Goal: Information Seeking & Learning: Find contact information

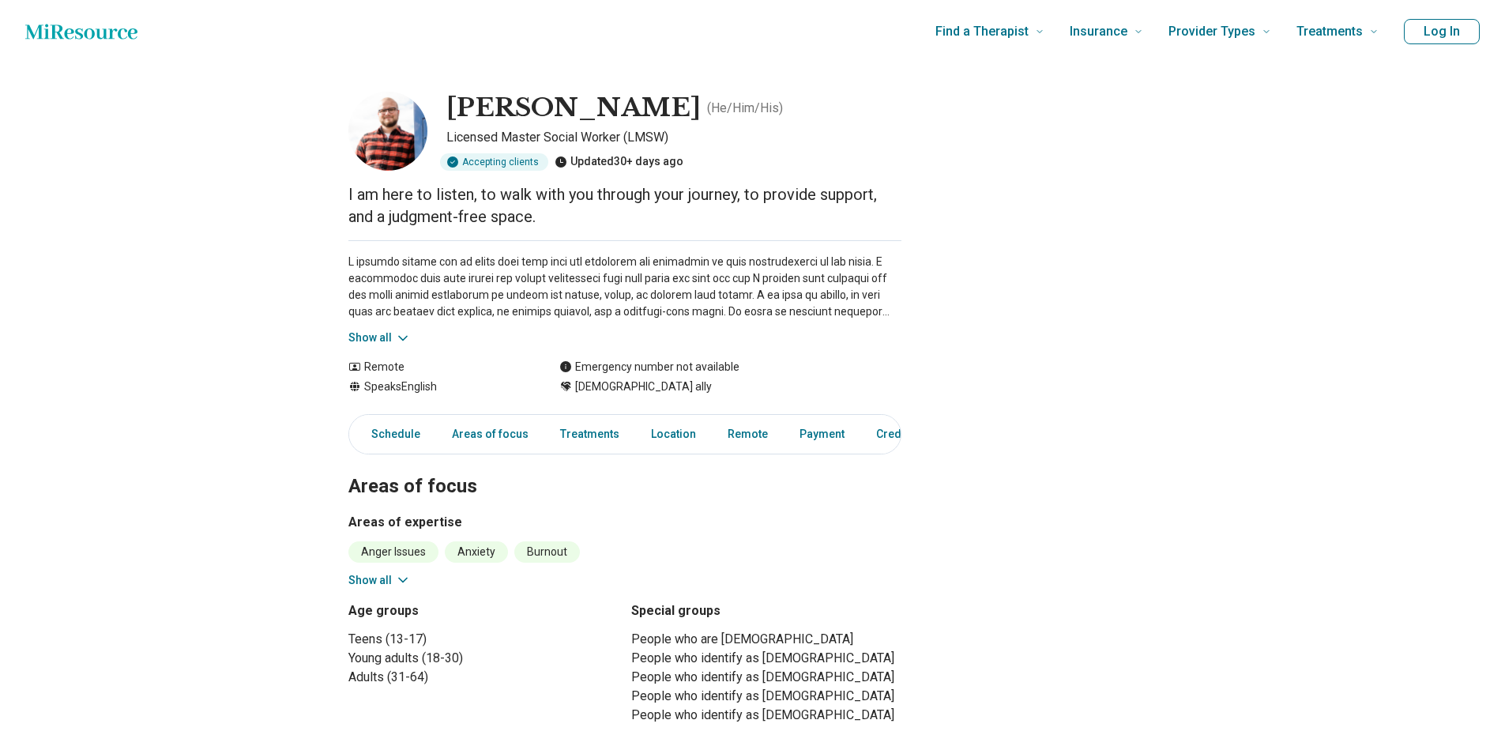
click at [411, 335] on icon at bounding box center [403, 338] width 16 height 16
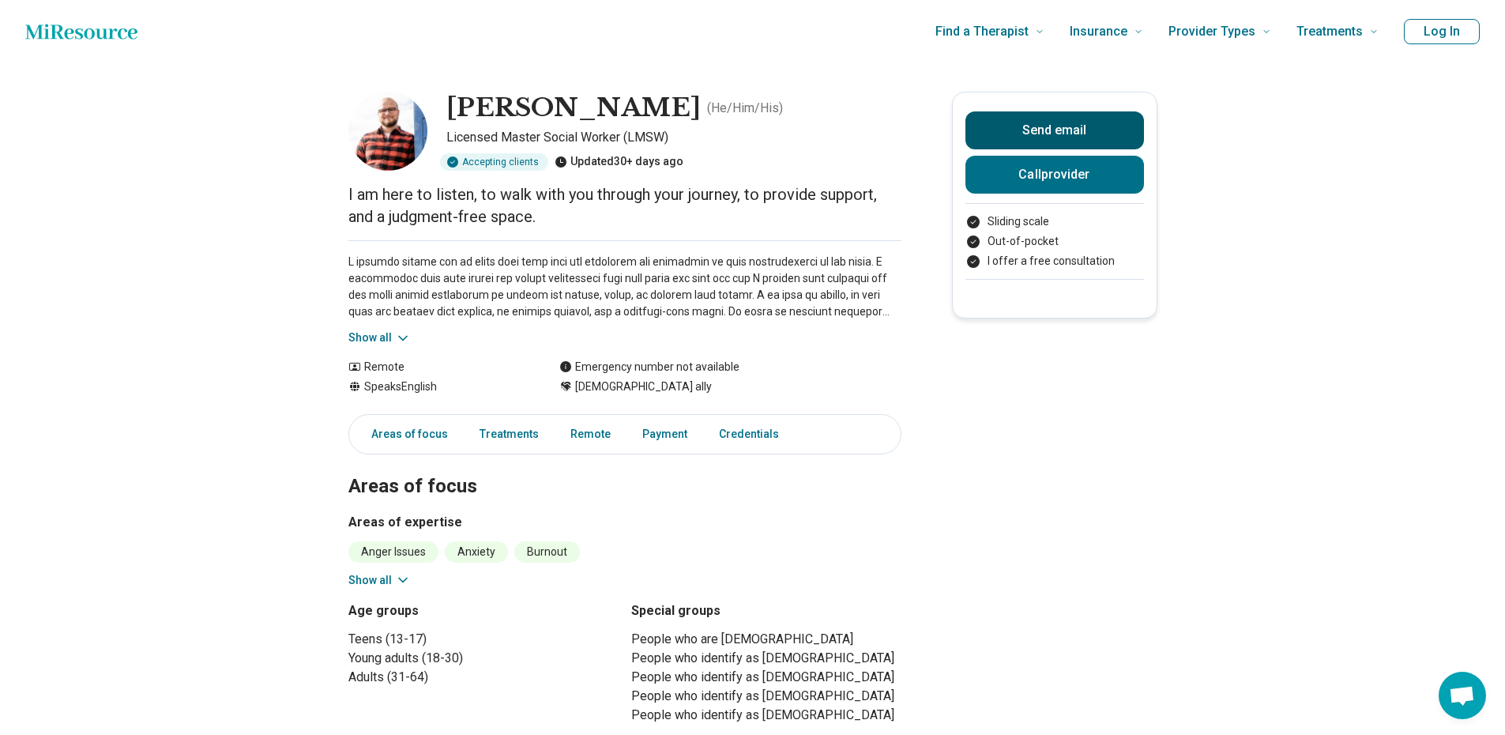
click at [1120, 125] on button "Send email" at bounding box center [1055, 130] width 179 height 38
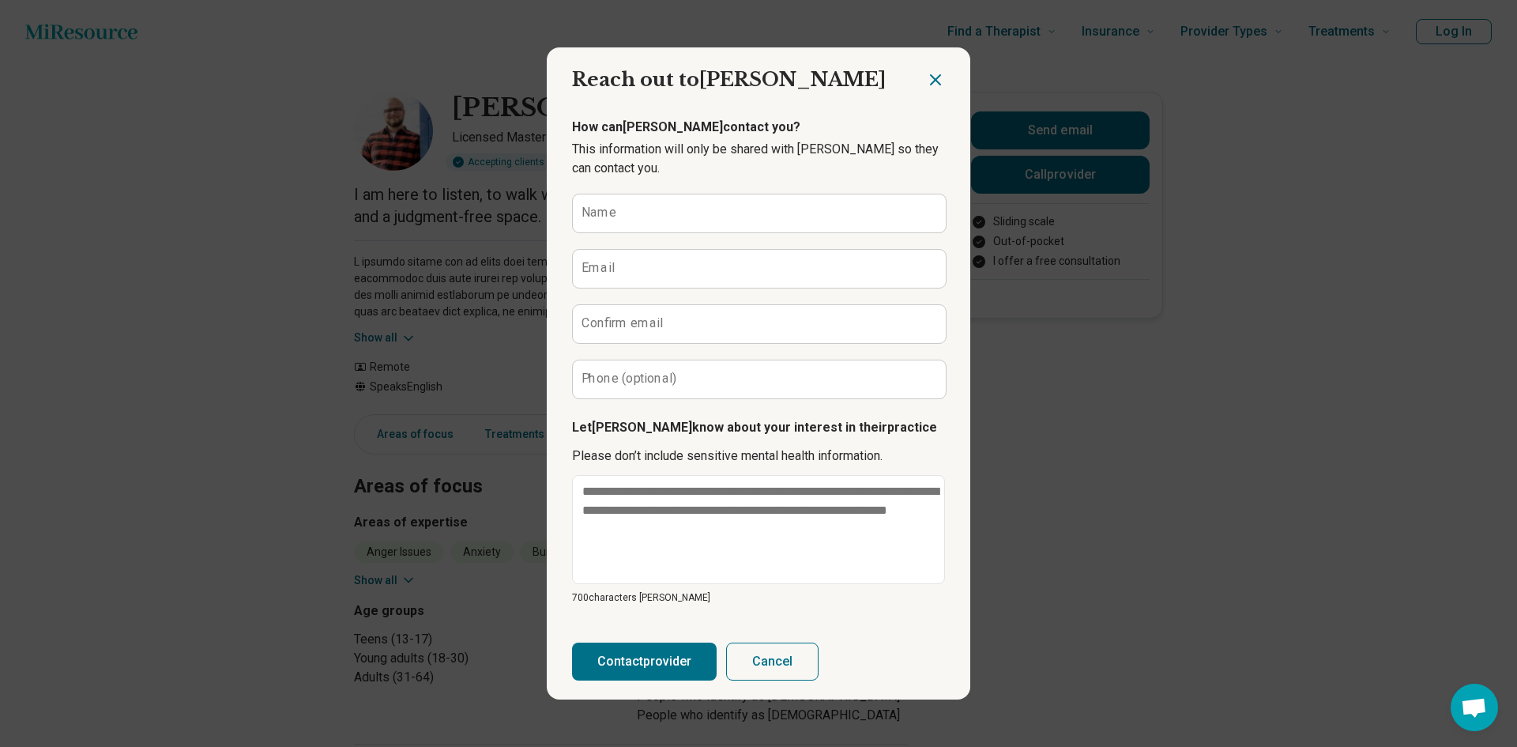
click at [931, 75] on icon "Close dialog" at bounding box center [935, 79] width 9 height 9
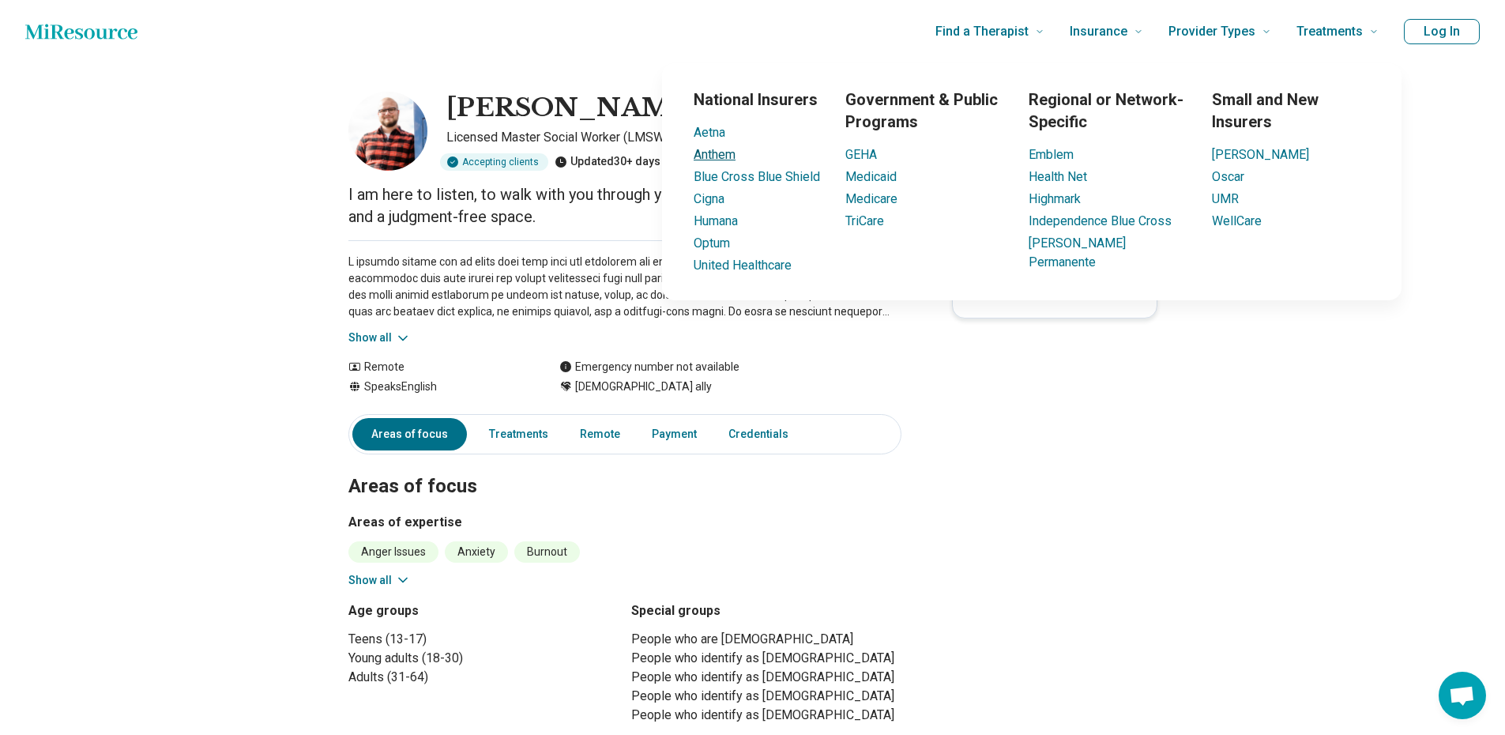
click at [725, 159] on link "Anthem" at bounding box center [715, 154] width 42 height 15
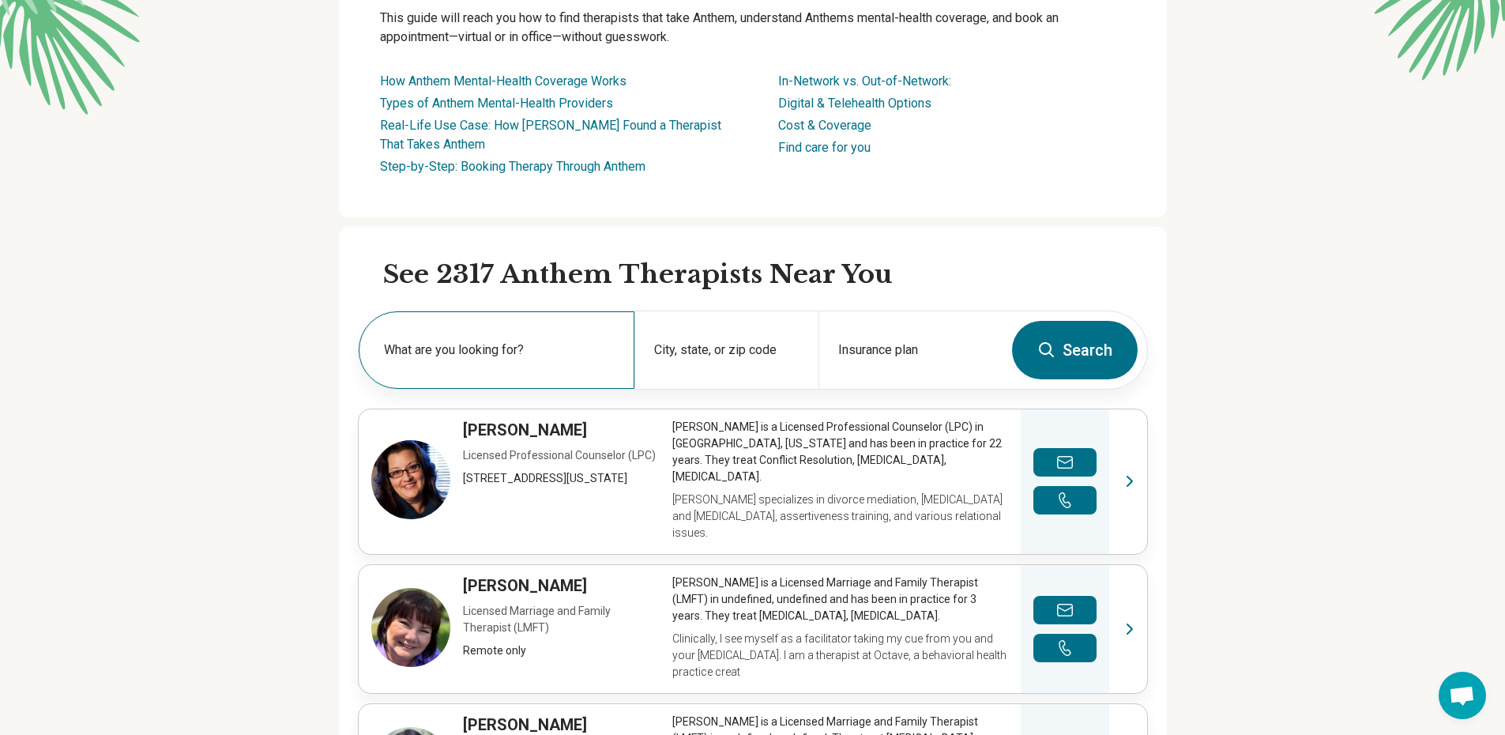
scroll to position [316, 0]
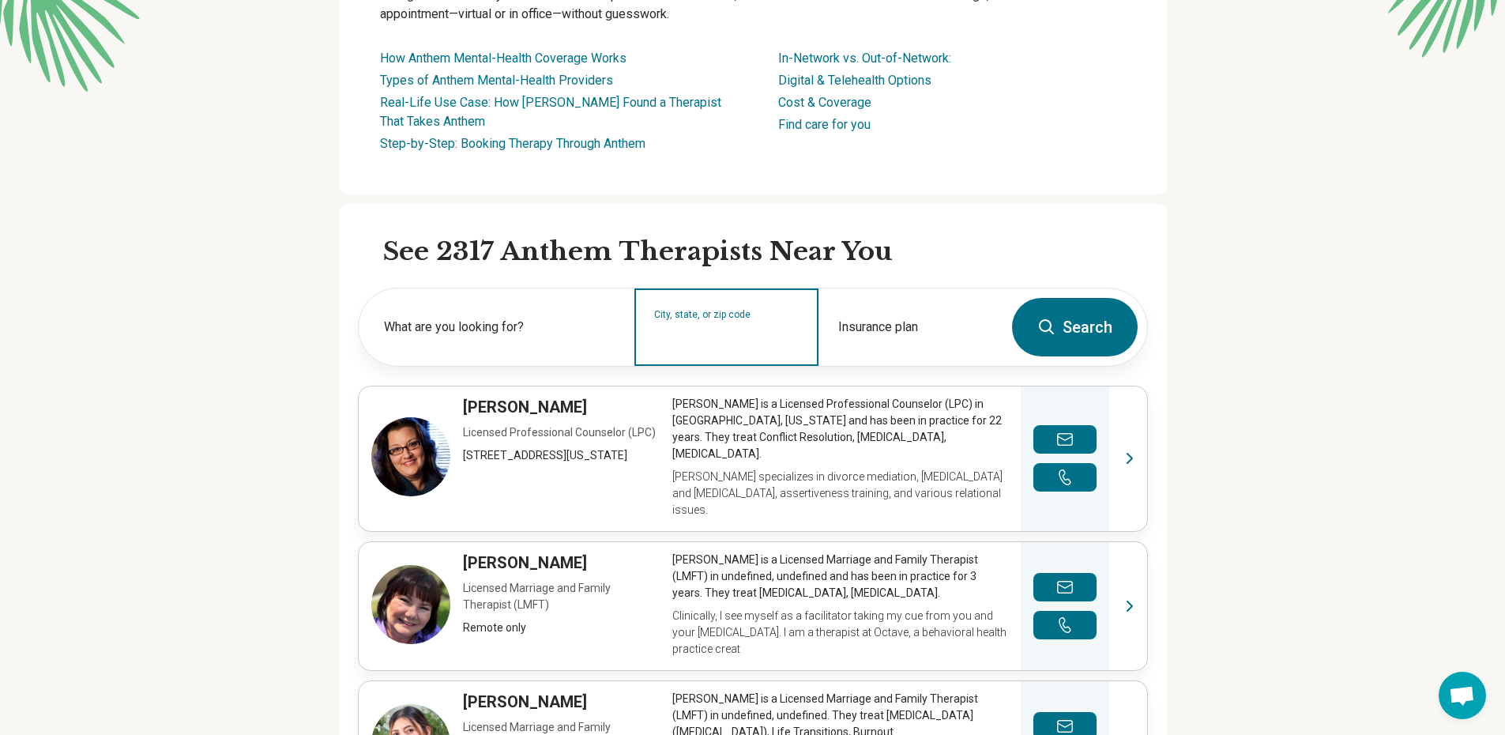
click at [738, 330] on input "City, state, or zip code" at bounding box center [726, 337] width 145 height 19
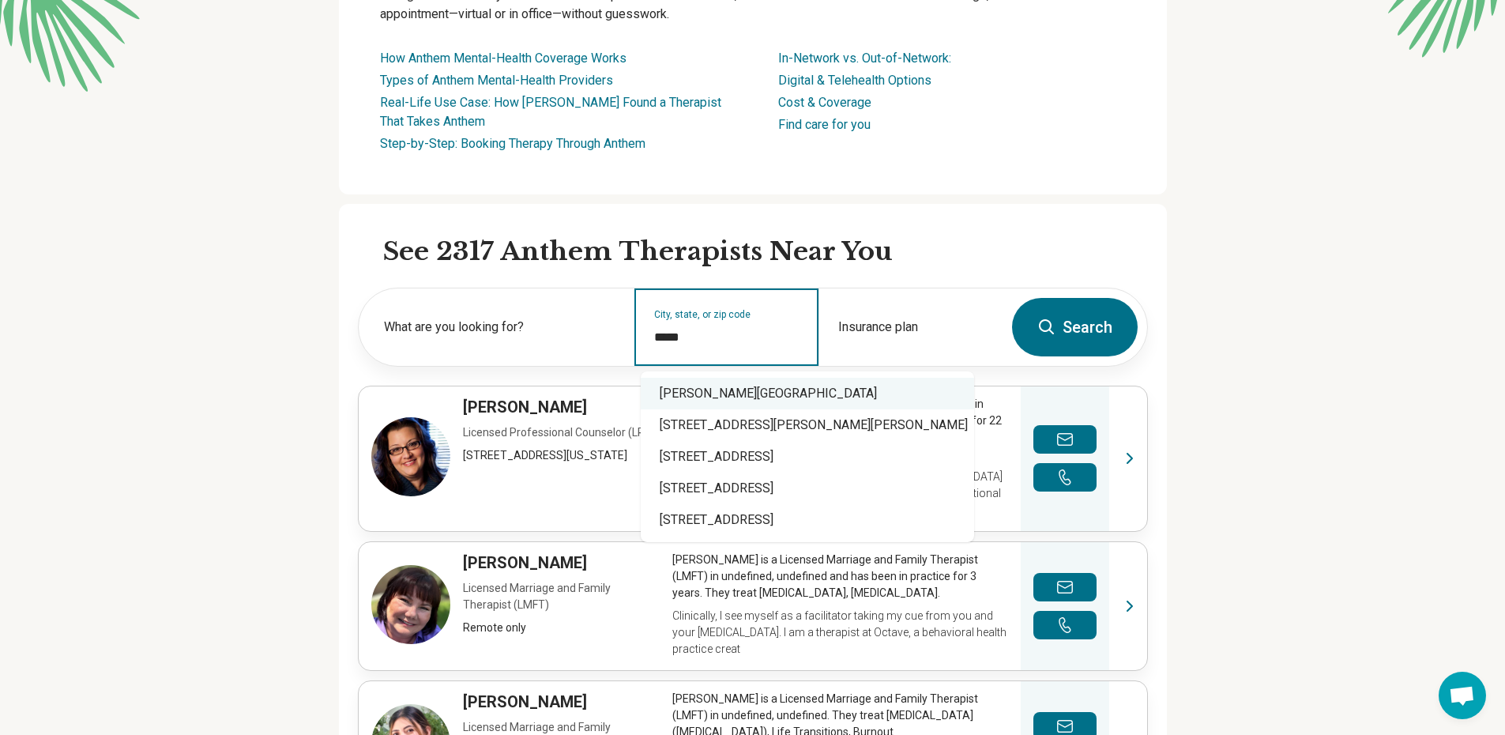
click at [755, 395] on div "[PERSON_NAME][GEOGRAPHIC_DATA]" at bounding box center [807, 394] width 333 height 32
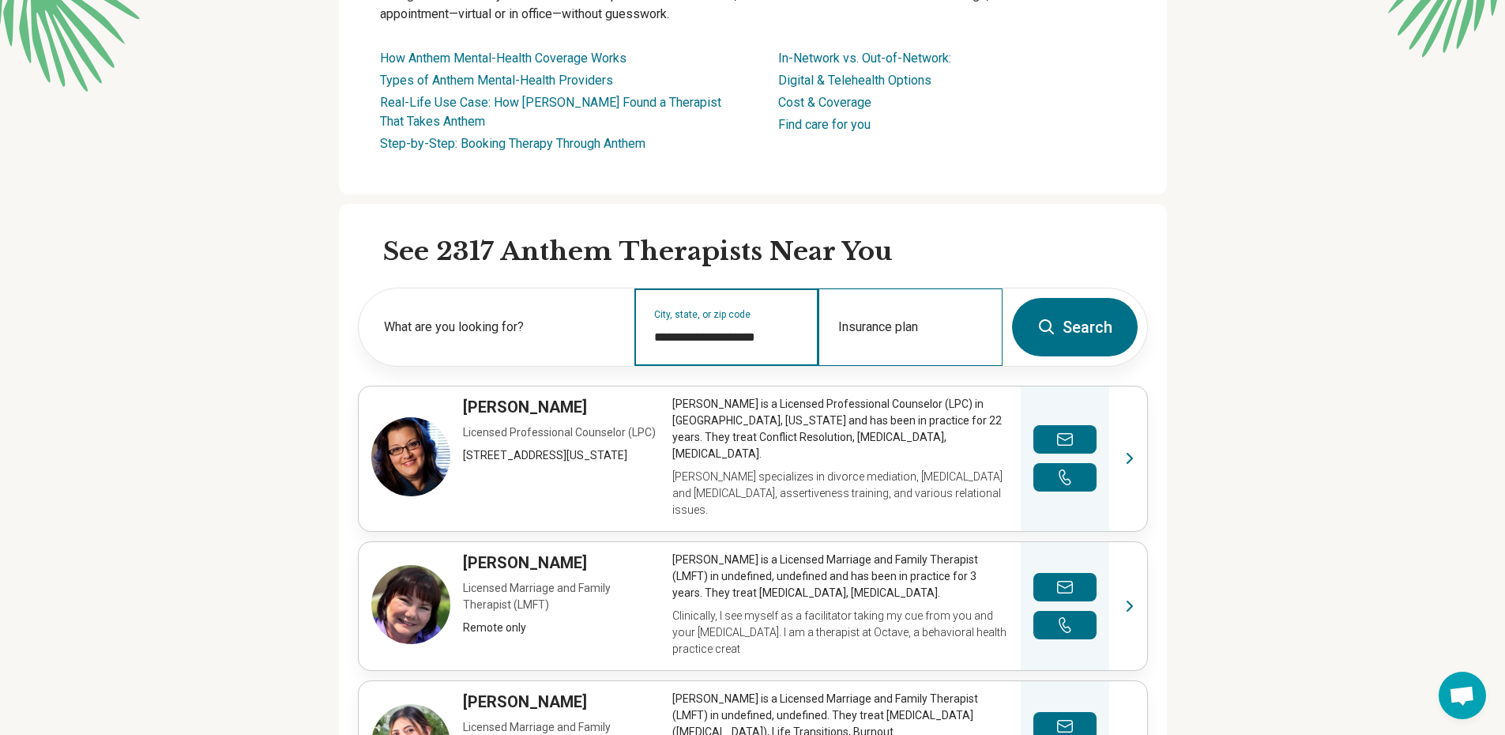
type input "**********"
click at [914, 336] on input "Insurance plan" at bounding box center [910, 337] width 145 height 19
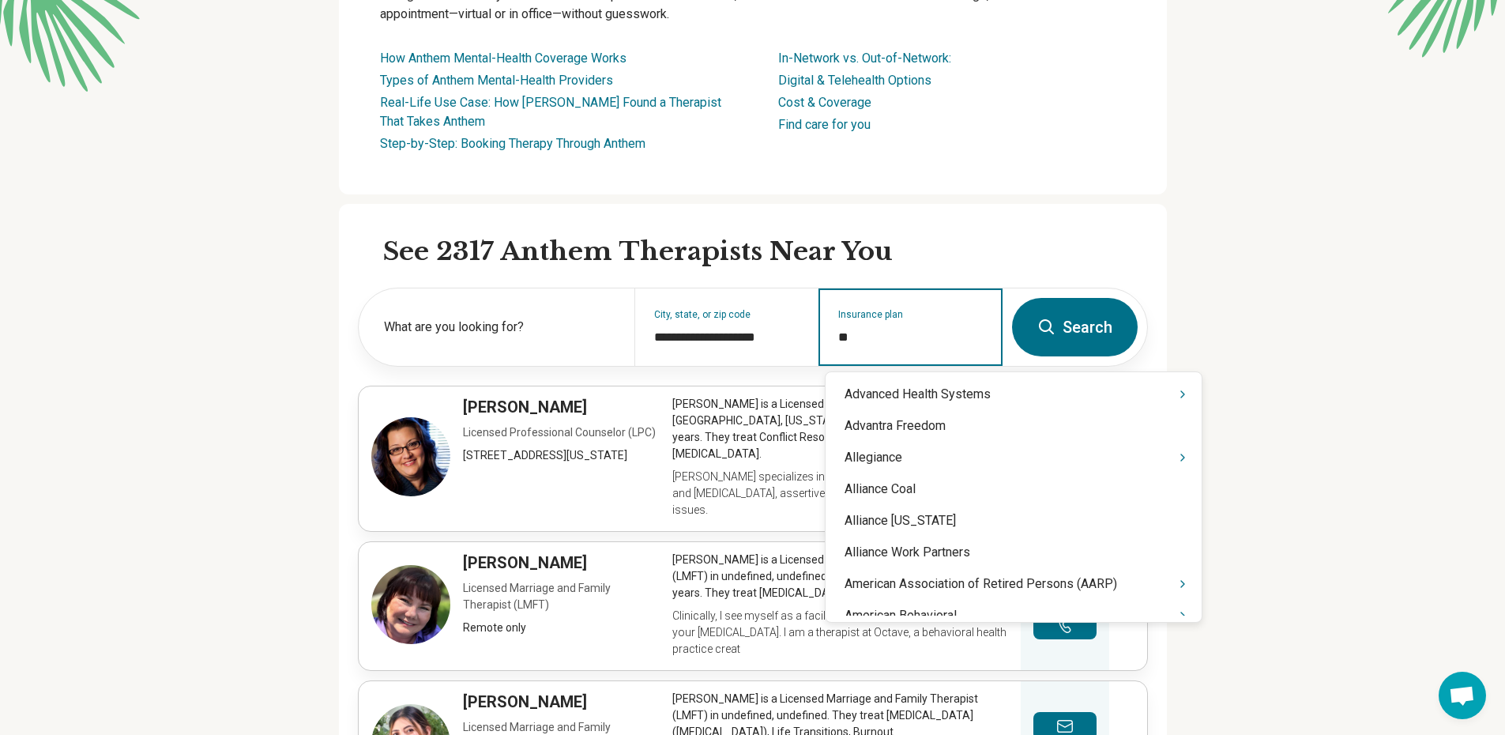
type input "***"
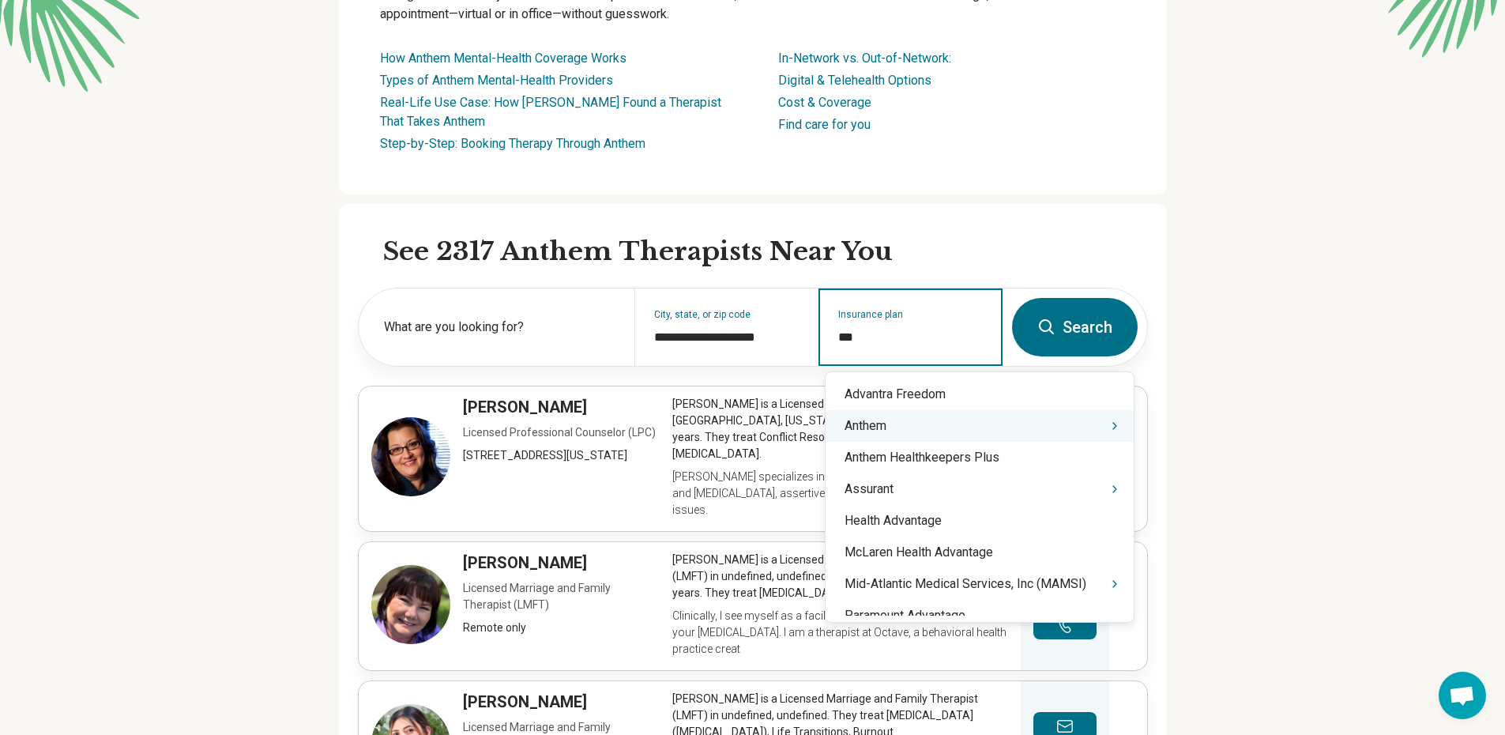
click at [867, 428] on div "Anthem" at bounding box center [980, 426] width 308 height 32
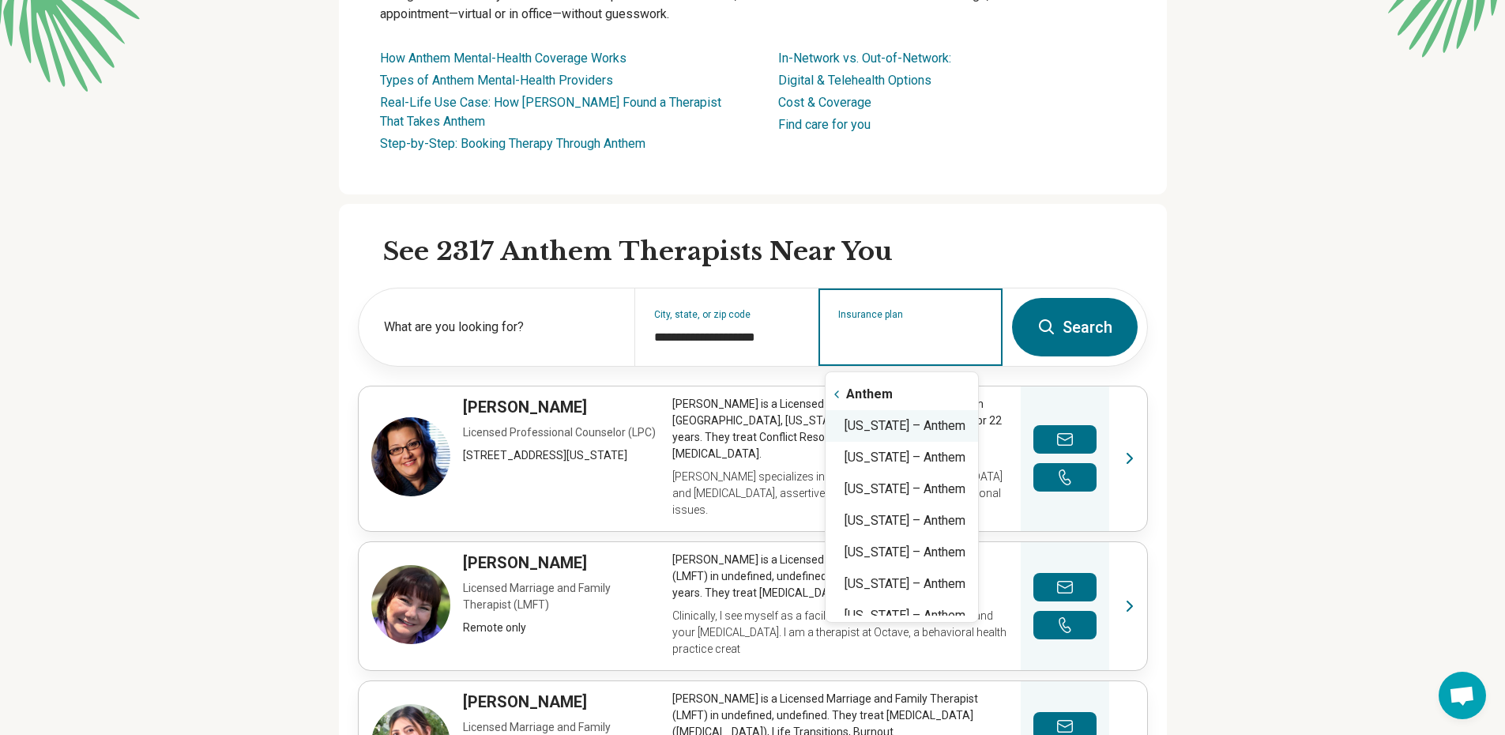
click at [926, 430] on div "[US_STATE] – Anthem" at bounding box center [902, 426] width 153 height 32
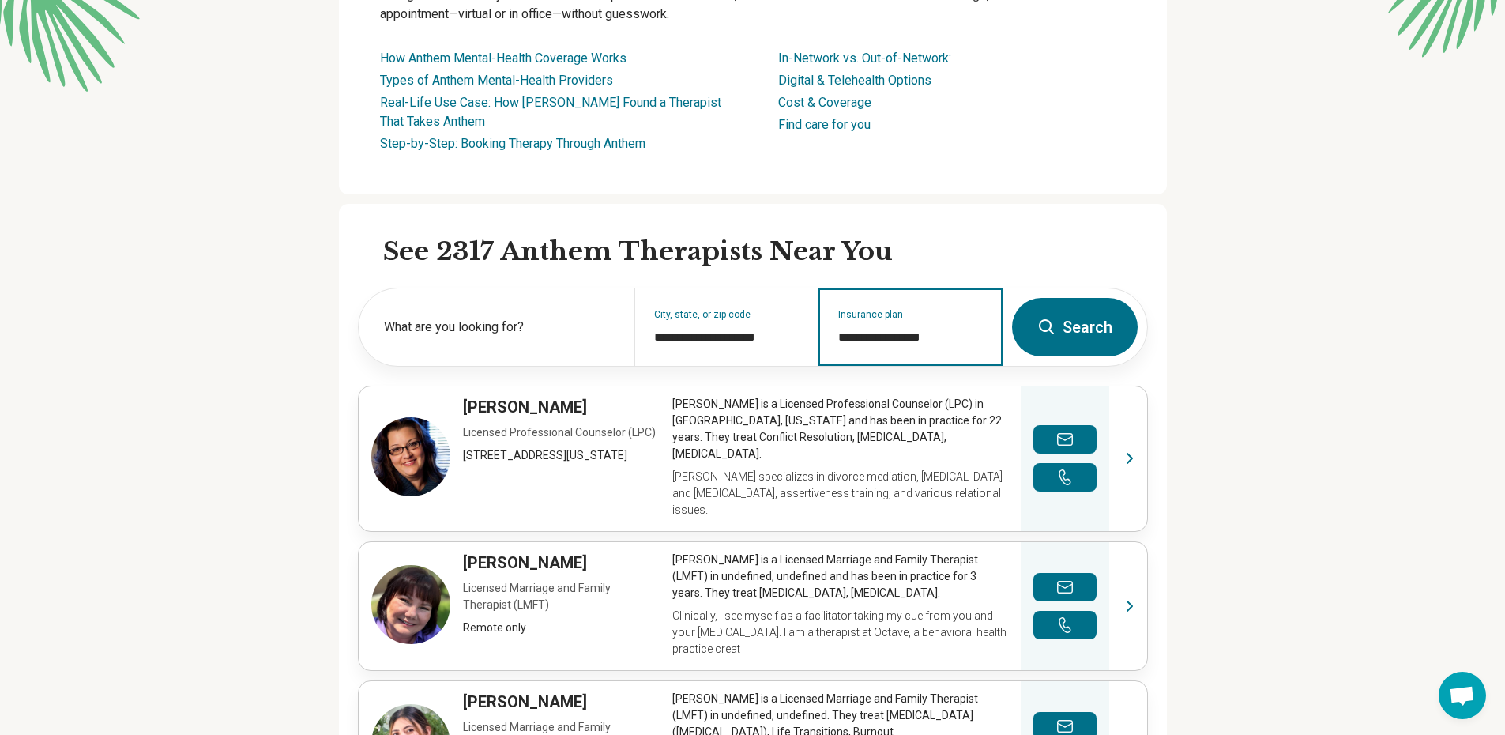
type input "**********"
click at [1070, 331] on button "Search" at bounding box center [1075, 327] width 126 height 58
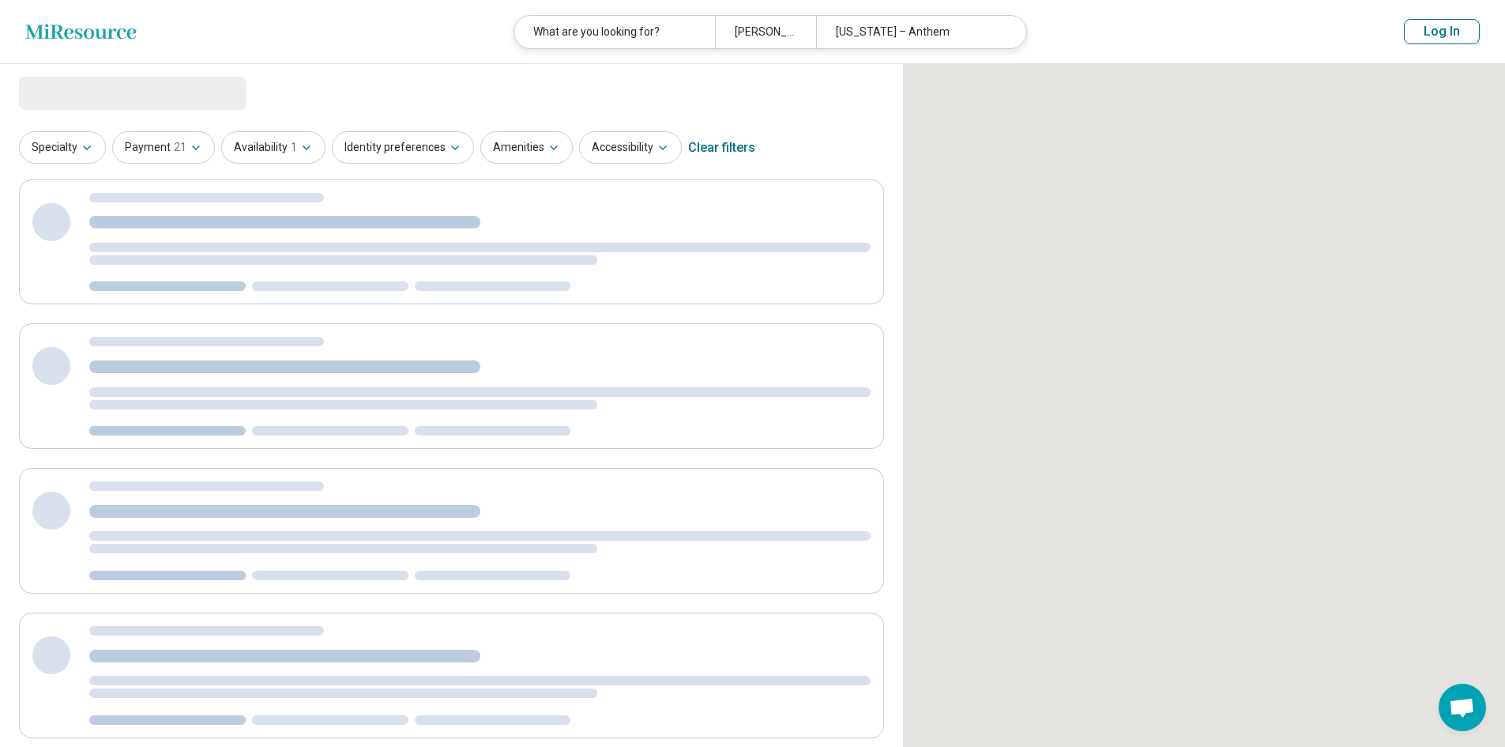
select select "***"
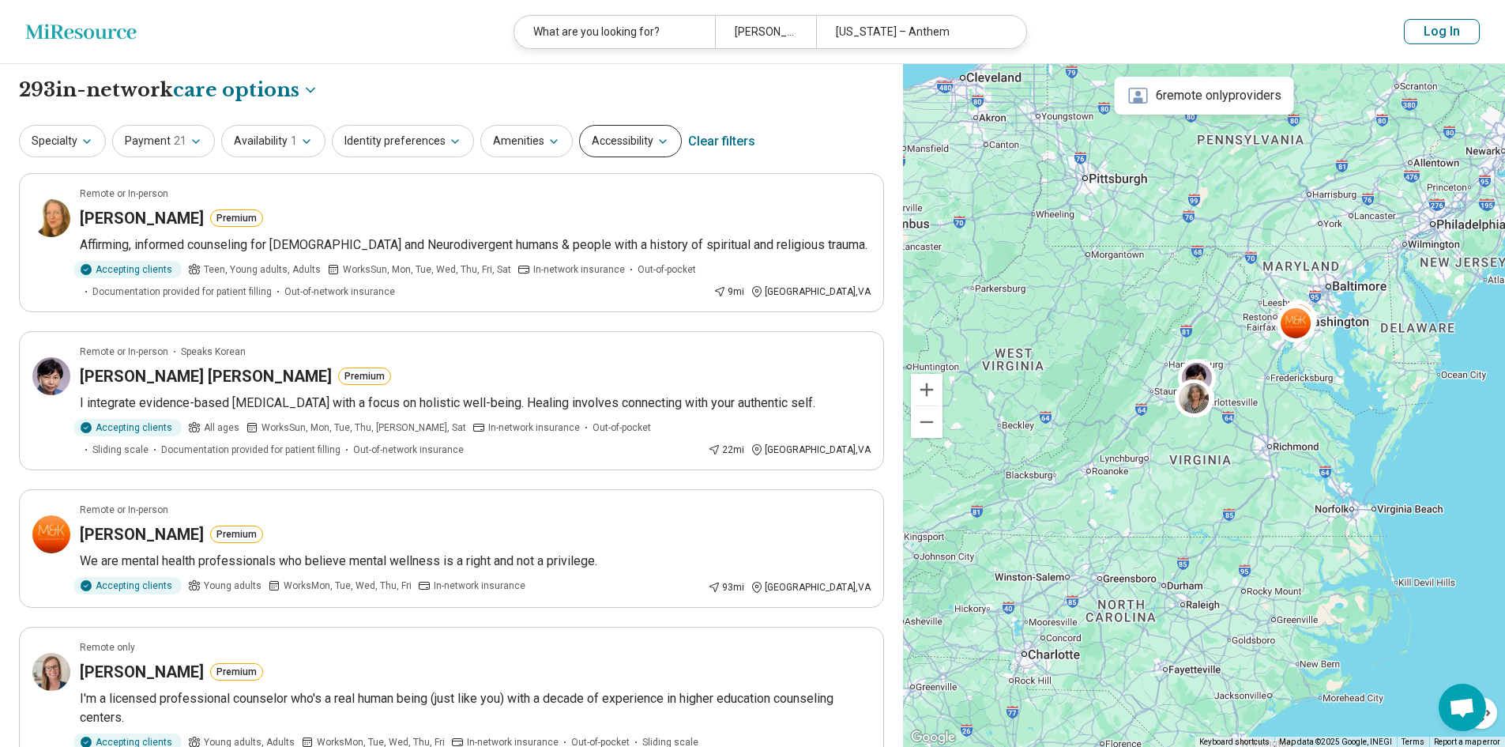
click at [622, 134] on button "Accessibility" at bounding box center [630, 141] width 103 height 32
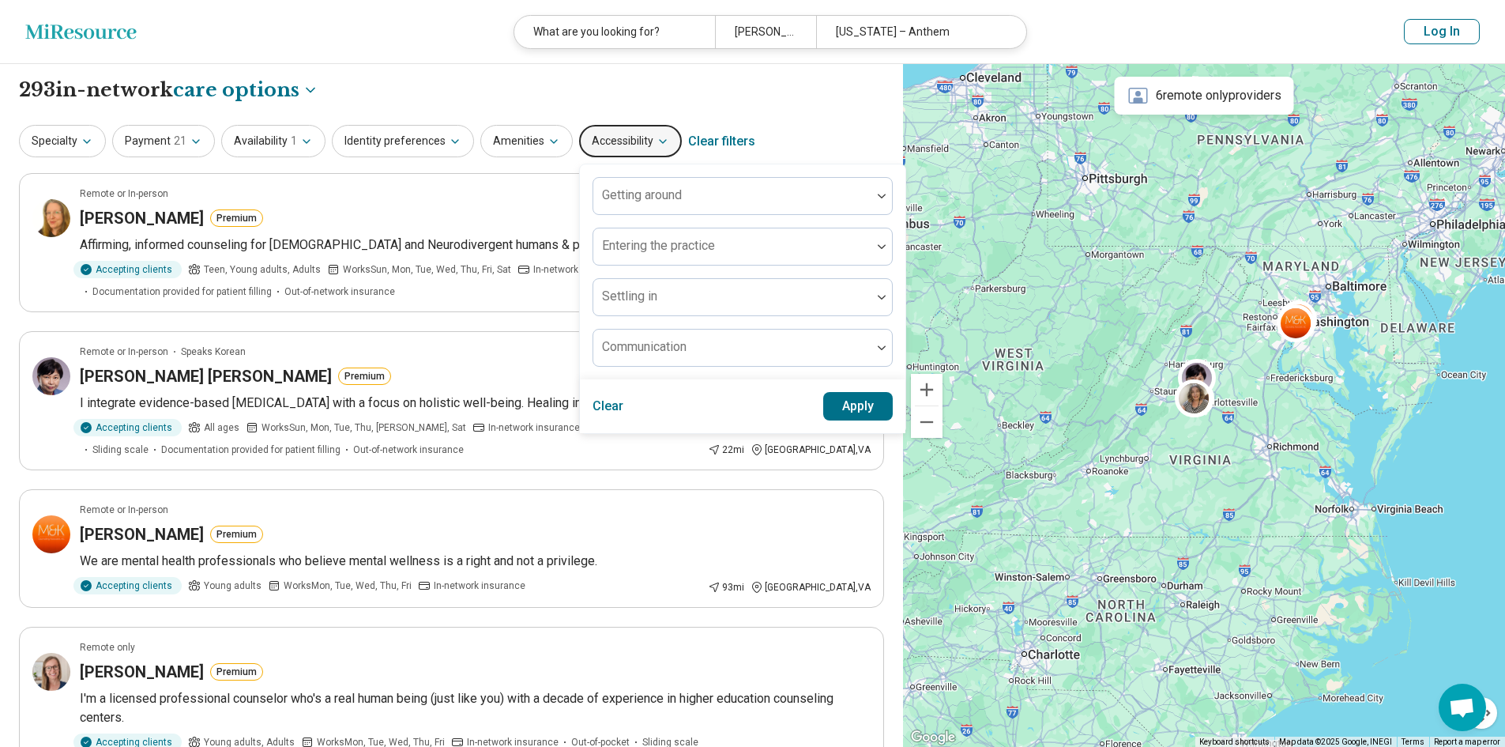
click at [622, 131] on button "Accessibility" at bounding box center [630, 141] width 103 height 32
click at [70, 149] on button "Specialty" at bounding box center [62, 141] width 87 height 32
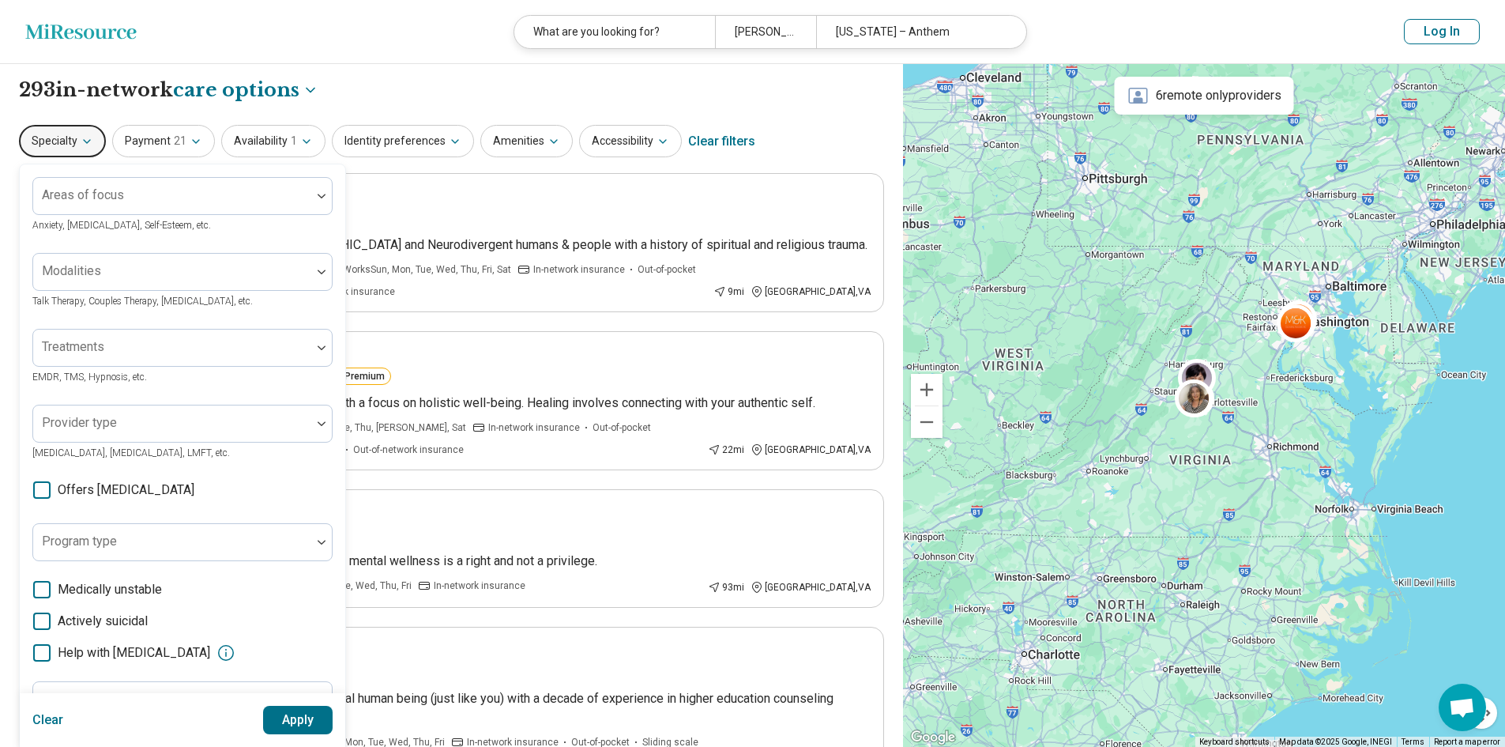
click at [70, 149] on button "Specialty" at bounding box center [62, 141] width 87 height 32
click at [183, 141] on span "21" at bounding box center [180, 141] width 13 height 17
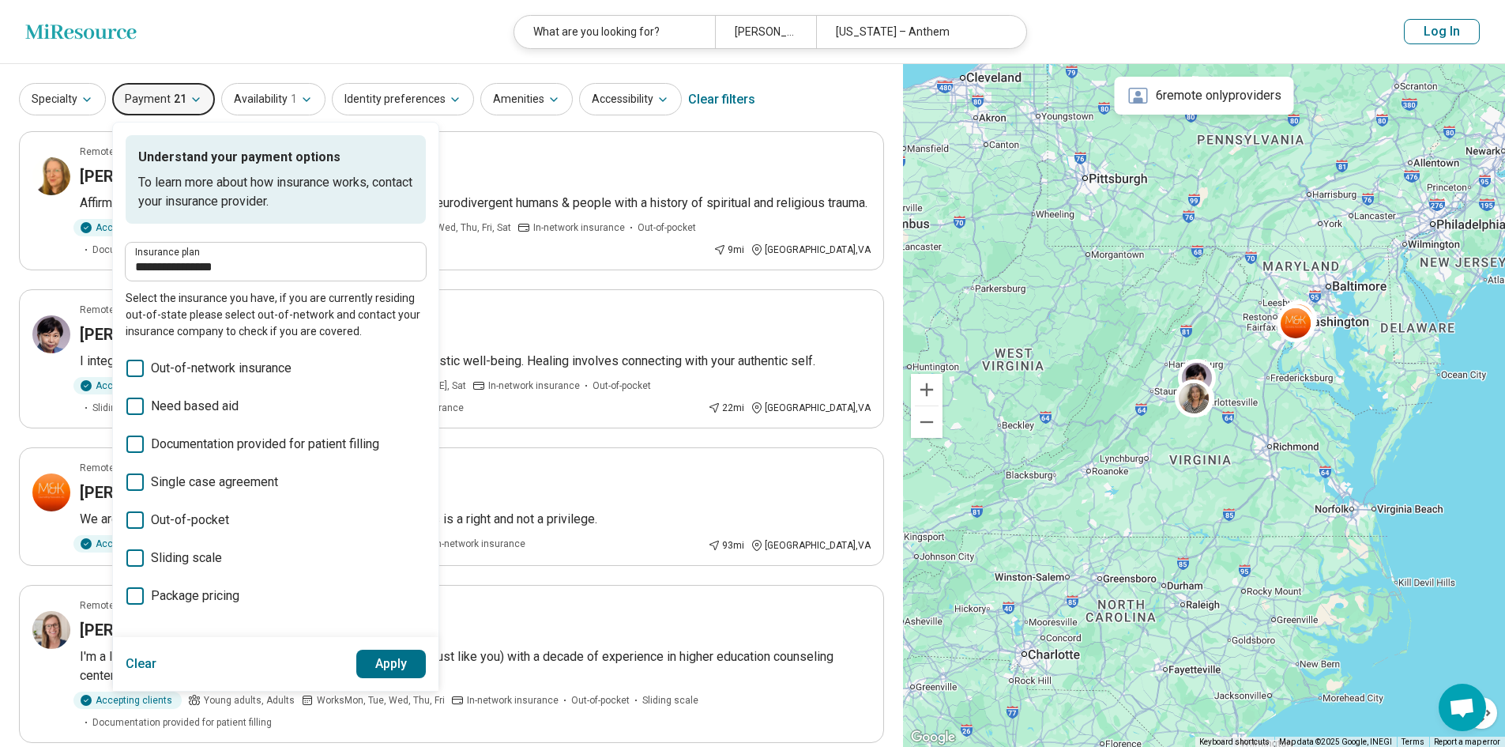
scroll to position [79, 0]
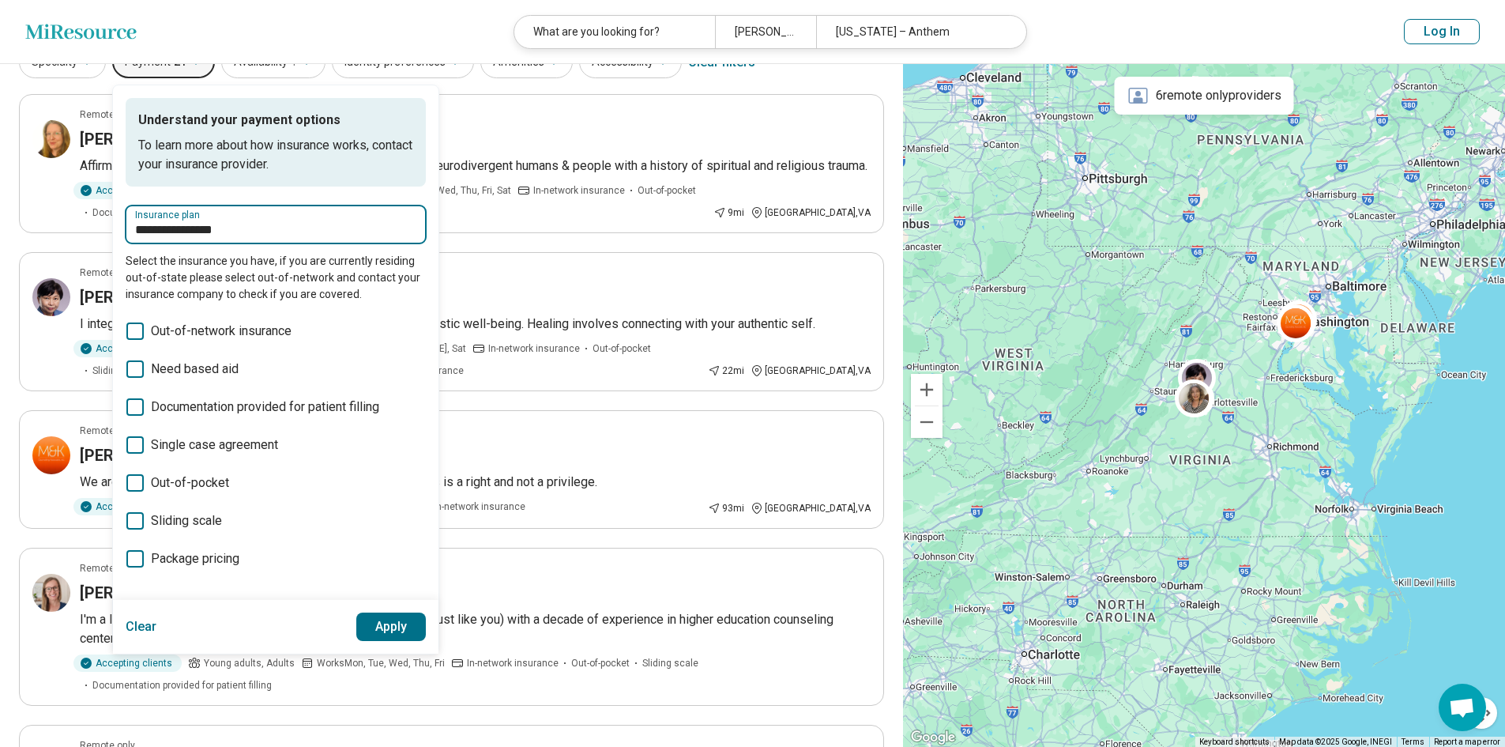
click at [237, 235] on input "**********" at bounding box center [275, 229] width 281 height 19
drag, startPoint x: 190, startPoint y: 230, endPoint x: 3, endPoint y: 235, distance: 187.4
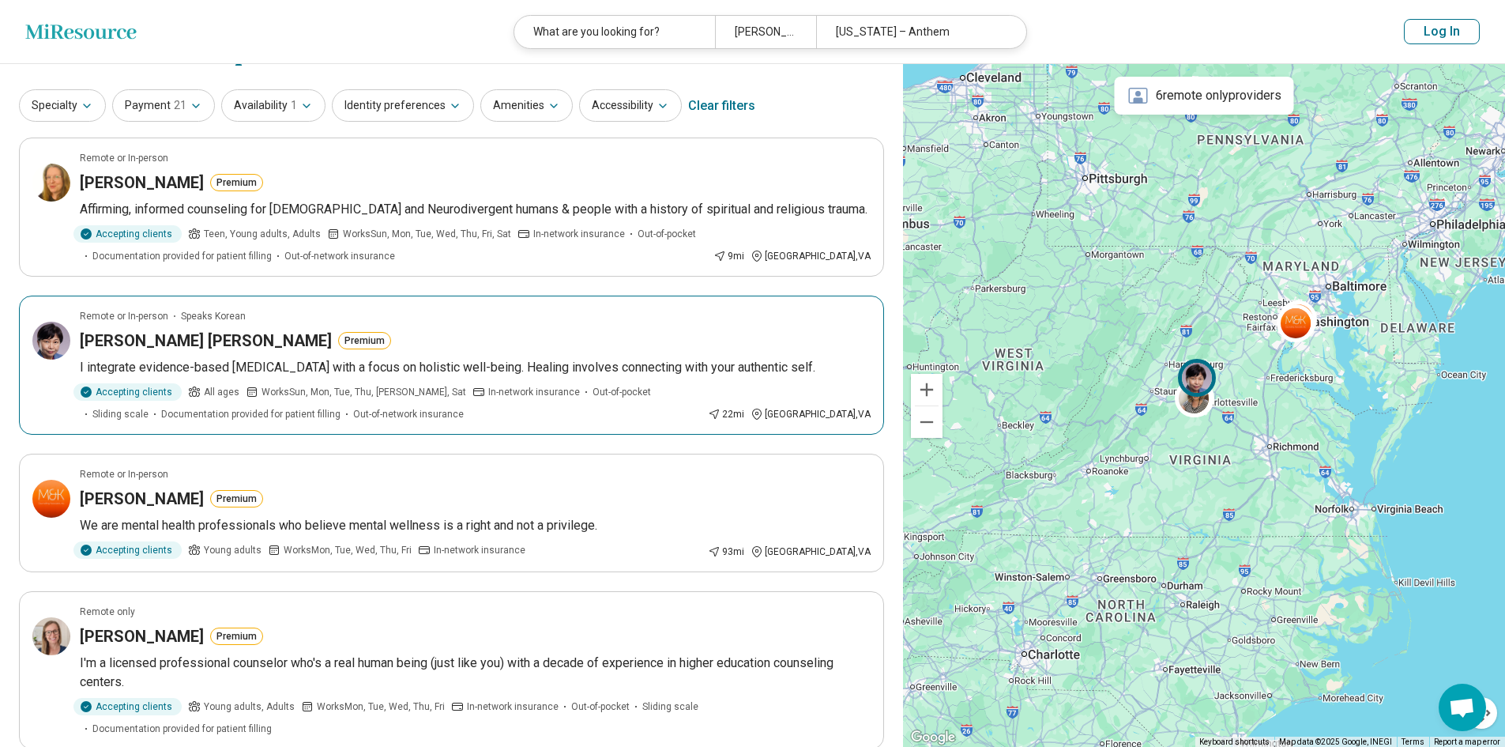
scroll to position [0, 0]
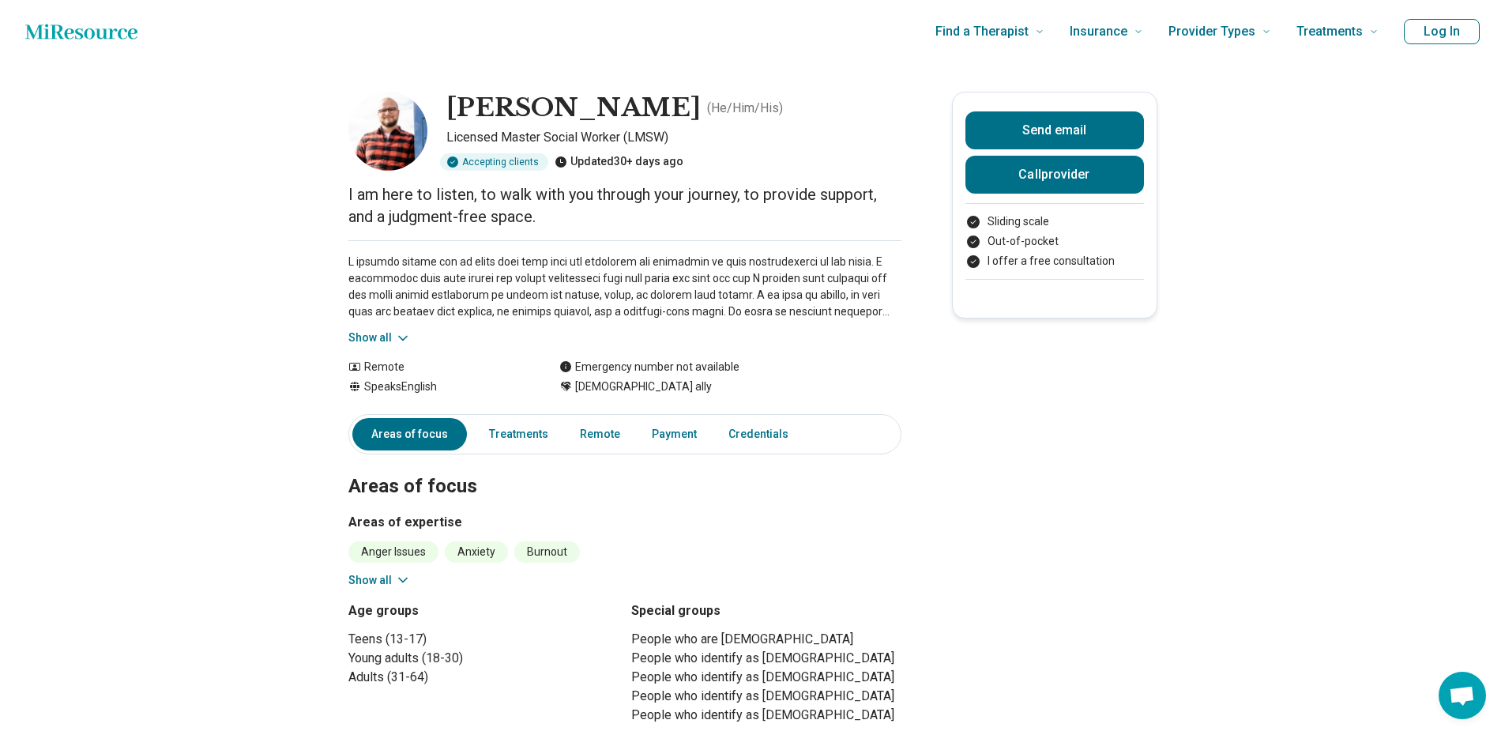
click at [410, 337] on icon at bounding box center [403, 338] width 16 height 16
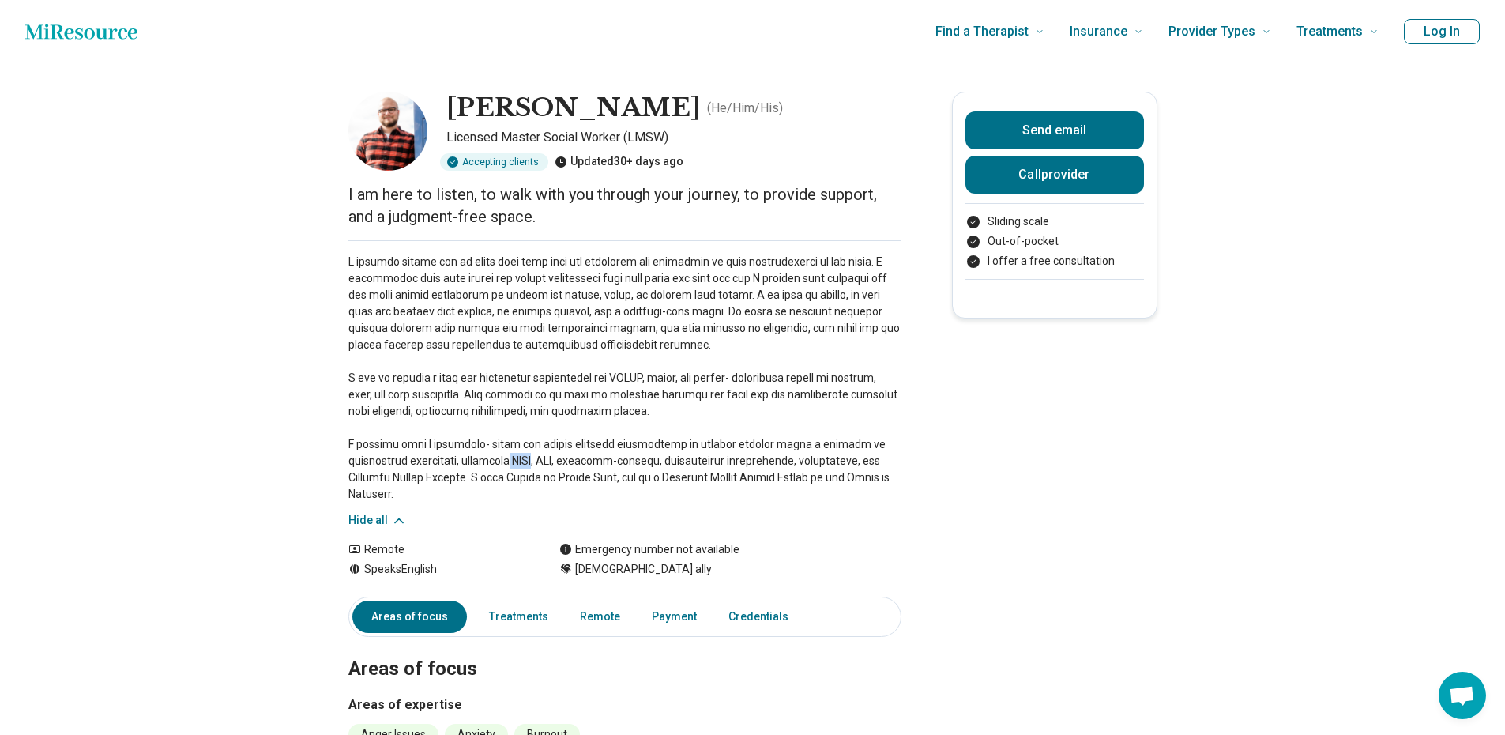
drag, startPoint x: 551, startPoint y: 460, endPoint x: 520, endPoint y: 461, distance: 30.8
click at [520, 461] on p at bounding box center [625, 378] width 553 height 249
copy p "EMDR"
